Goal: Task Accomplishment & Management: Complete application form

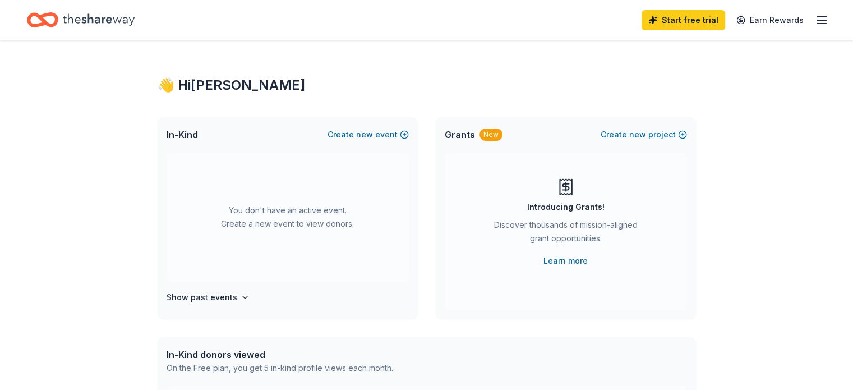
click at [452, 134] on span "Grants" at bounding box center [460, 134] width 30 height 13
click at [352, 133] on button "Create new event" at bounding box center [368, 134] width 81 height 13
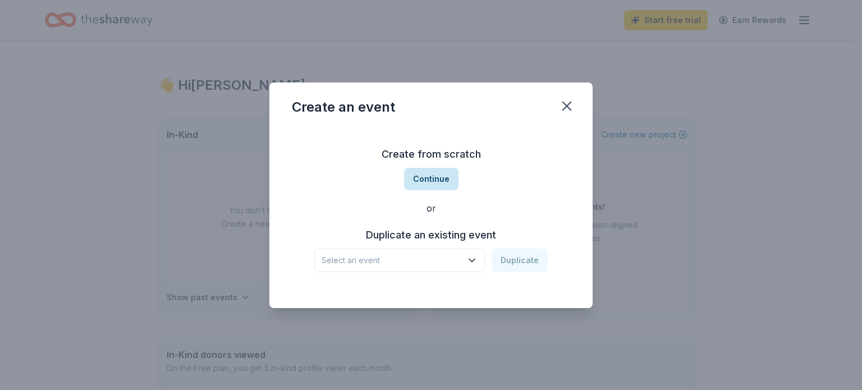
click at [425, 182] on button "Continue" at bounding box center [431, 179] width 54 height 22
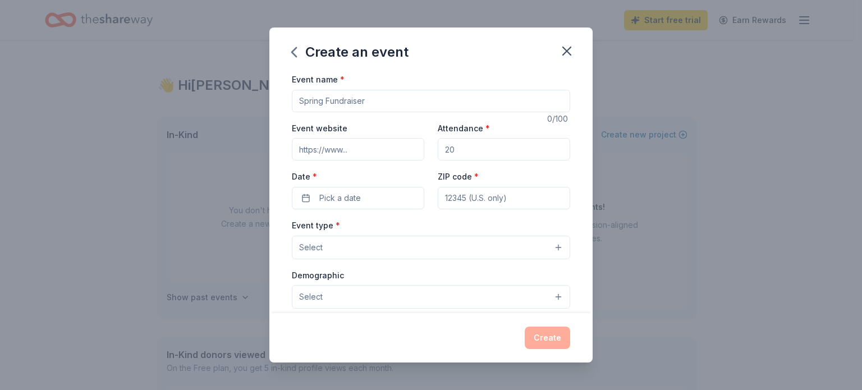
click at [379, 100] on input "Event name *" at bounding box center [431, 101] width 278 height 22
drag, startPoint x: 399, startPoint y: 100, endPoint x: 280, endPoint y: 97, distance: 118.4
click at [280, 97] on div "Event name * 0 /100 Event website Attendance * Date * Pick a date ZIP code * Ev…" at bounding box center [430, 192] width 323 height 241
click at [434, 247] on button "Select" at bounding box center [431, 248] width 278 height 24
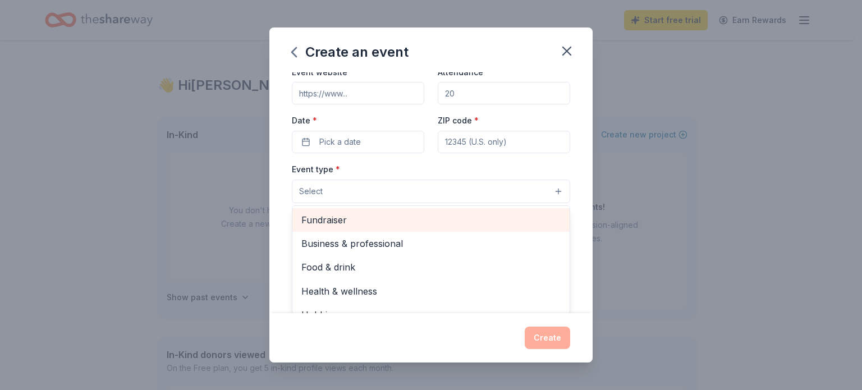
click at [347, 222] on span "Fundraiser" at bounding box center [430, 220] width 259 height 15
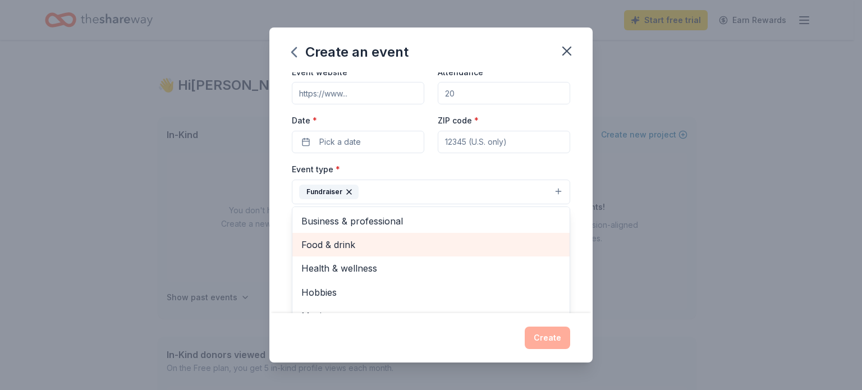
click at [477, 254] on div "Food & drink" at bounding box center [430, 245] width 277 height 24
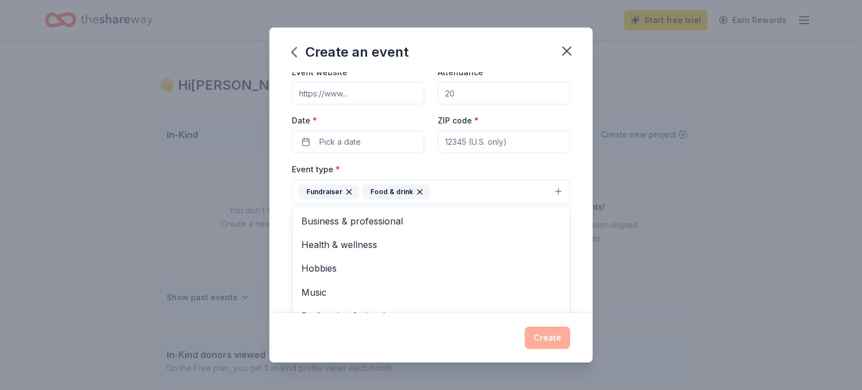
click at [416, 193] on icon "button" at bounding box center [419, 191] width 9 height 9
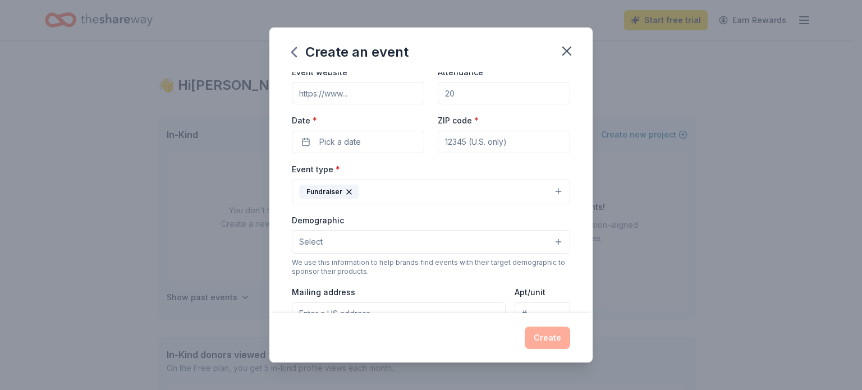
click at [336, 240] on button "Select" at bounding box center [431, 242] width 278 height 24
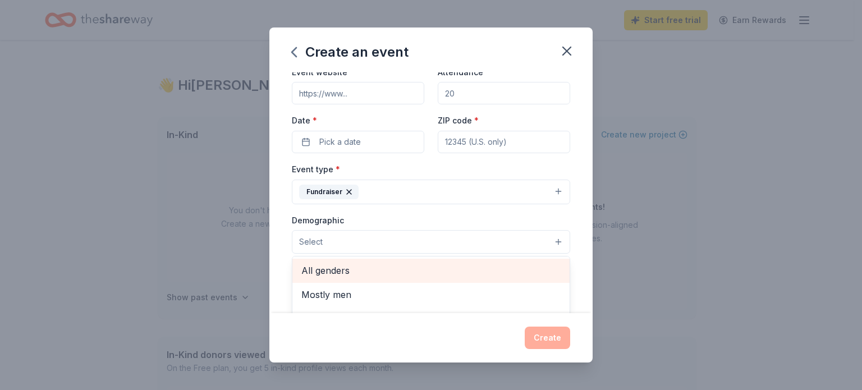
click at [333, 271] on span "All genders" at bounding box center [430, 270] width 259 height 15
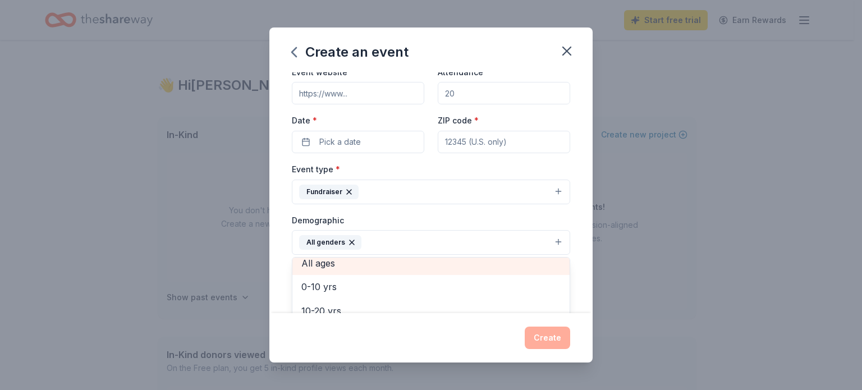
click at [340, 265] on span "All ages" at bounding box center [430, 263] width 259 height 15
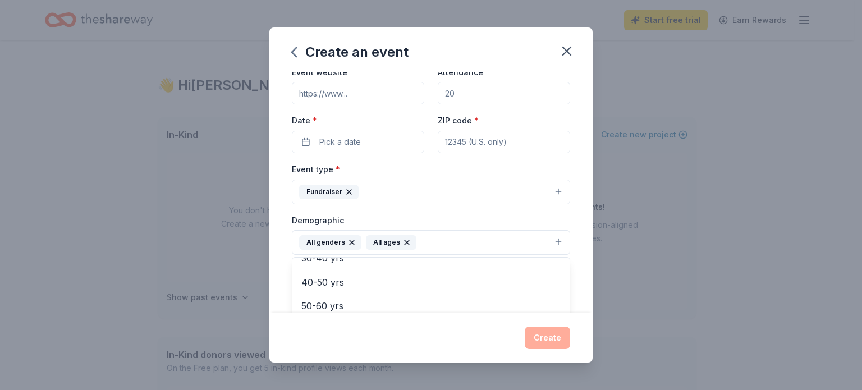
scroll to position [0, 0]
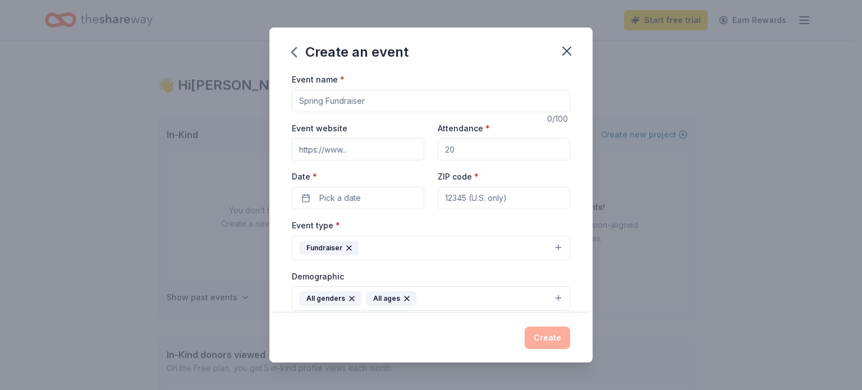
click at [348, 199] on div "Event name * 0 /100 Event website Attendance * Date * Pick a date ZIP code * Ev…" at bounding box center [431, 332] width 278 height 521
click at [566, 53] on icon "button" at bounding box center [567, 51] width 16 height 16
click at [562, 51] on icon "button" at bounding box center [567, 51] width 16 height 16
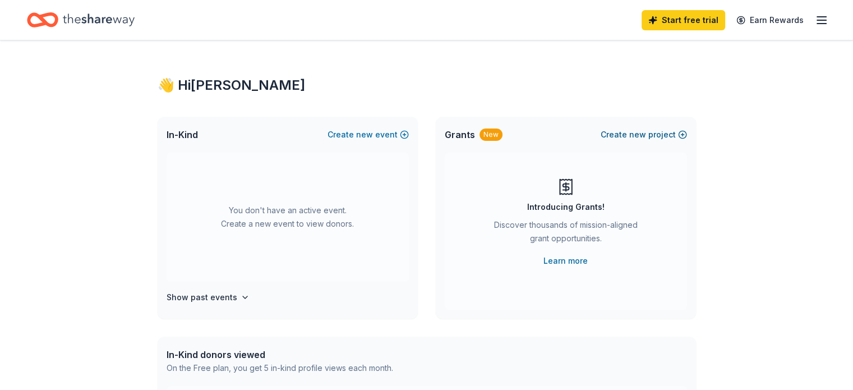
click at [628, 135] on button "Create new project" at bounding box center [644, 134] width 86 height 13
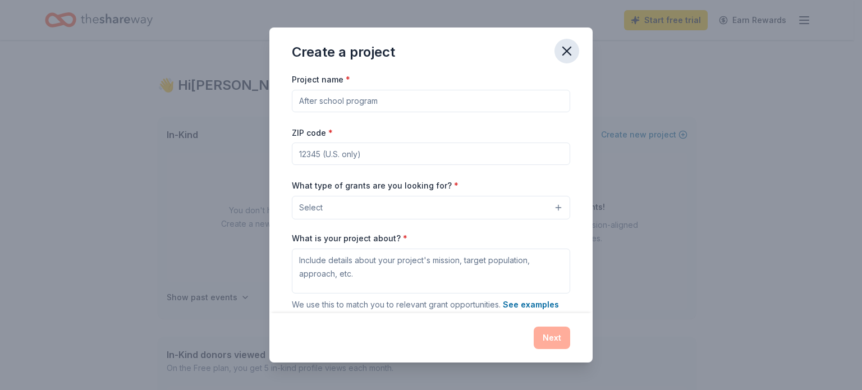
click at [570, 50] on icon "button" at bounding box center [567, 51] width 16 height 16
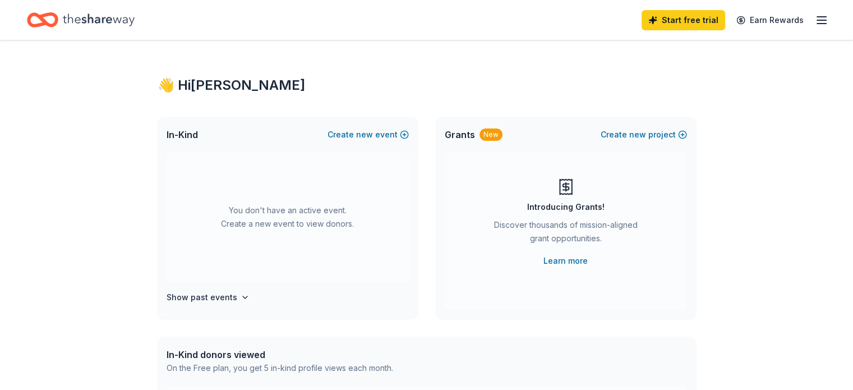
click at [187, 136] on span "In-Kind" at bounding box center [182, 134] width 31 height 13
click at [241, 298] on icon "button" at bounding box center [245, 297] width 9 height 9
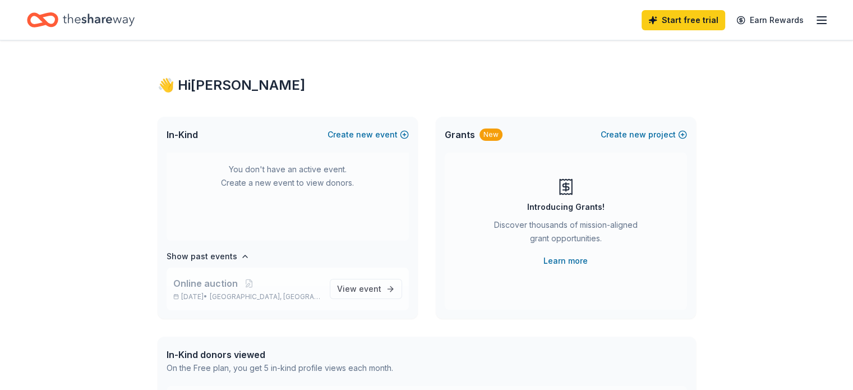
scroll to position [56, 0]
